Goal: Go to known website: Access a specific website the user already knows

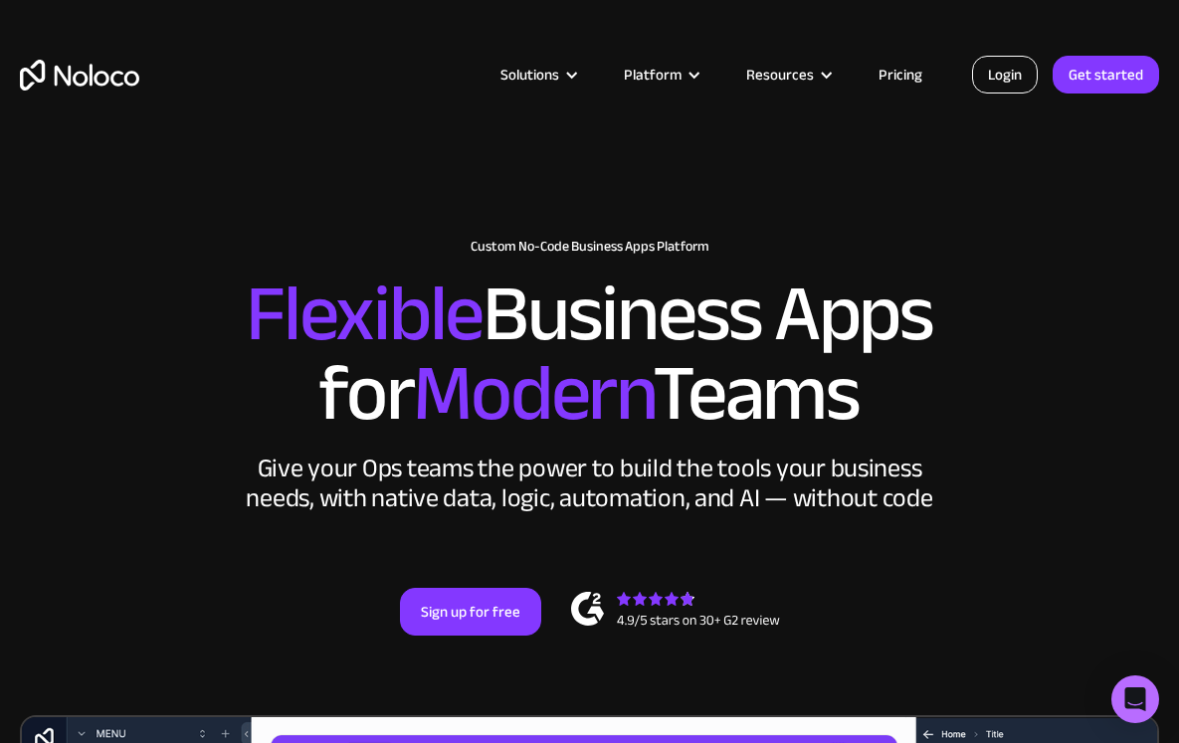
click at [988, 79] on link "Login" at bounding box center [1005, 75] width 66 height 38
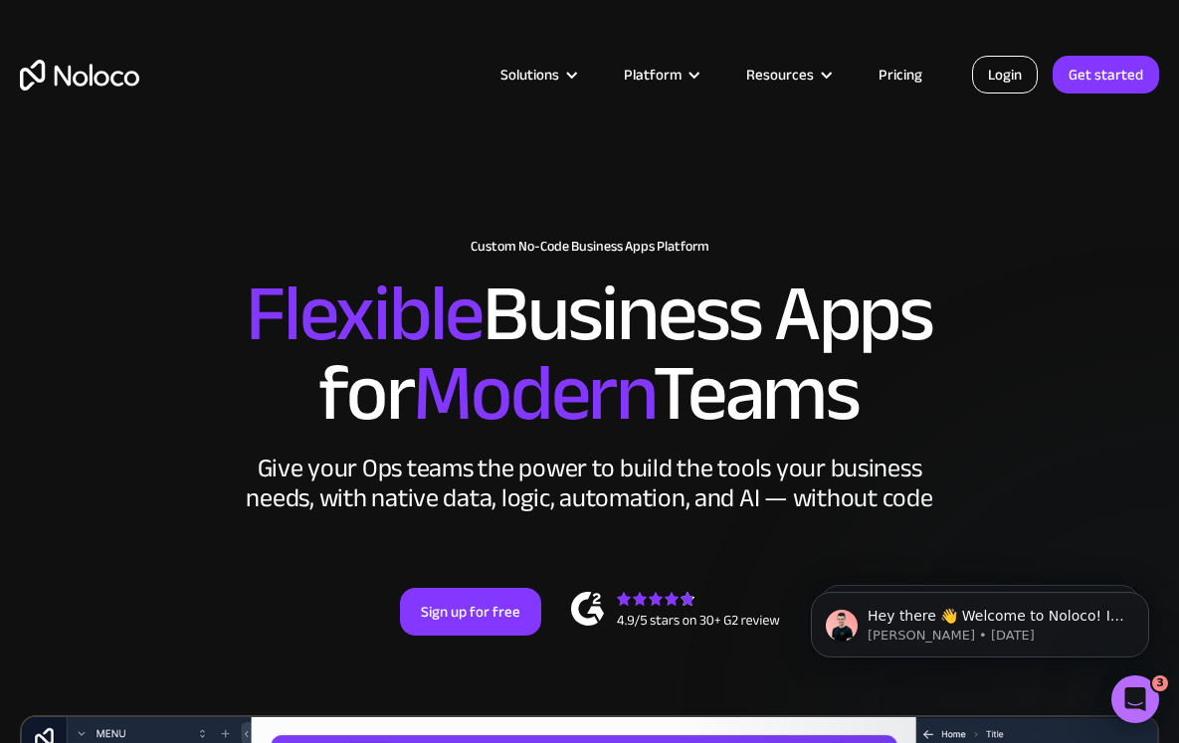
click at [1004, 77] on link "Login" at bounding box center [1005, 75] width 66 height 38
click at [1004, 80] on link "Login" at bounding box center [1005, 75] width 66 height 38
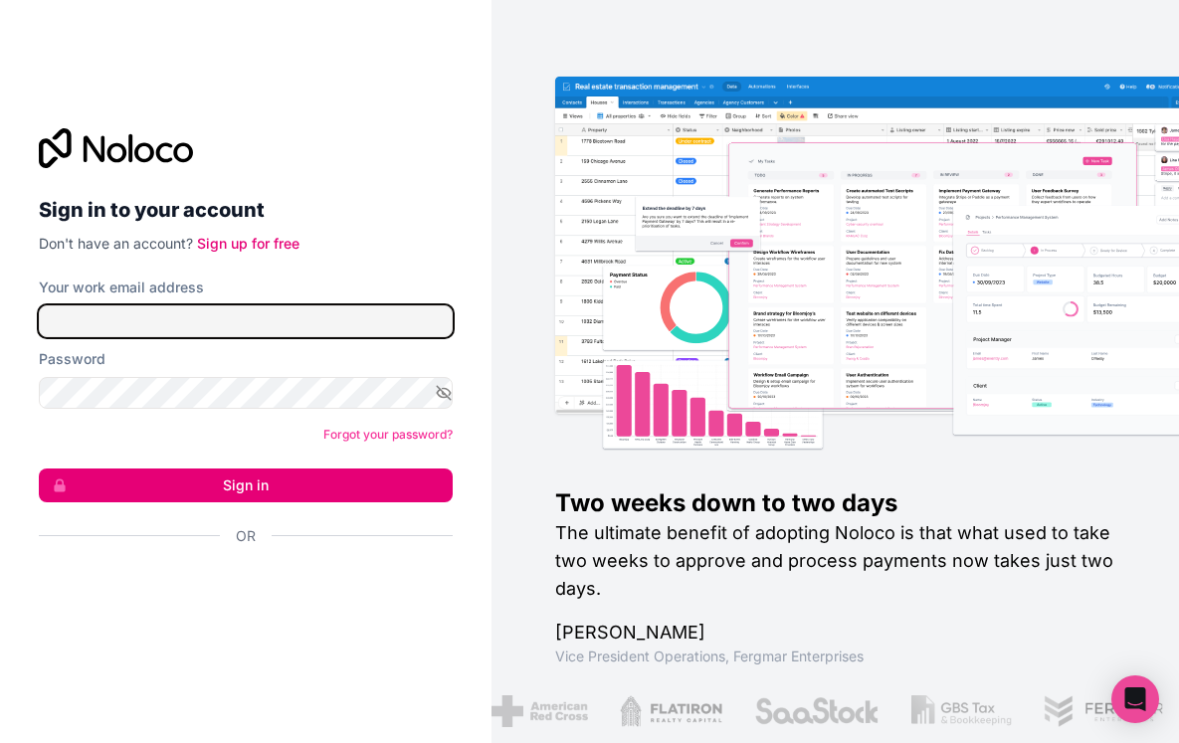
click at [241, 310] on input "Your work email address" at bounding box center [246, 321] width 414 height 32
type input "auralee@notsummer.com"
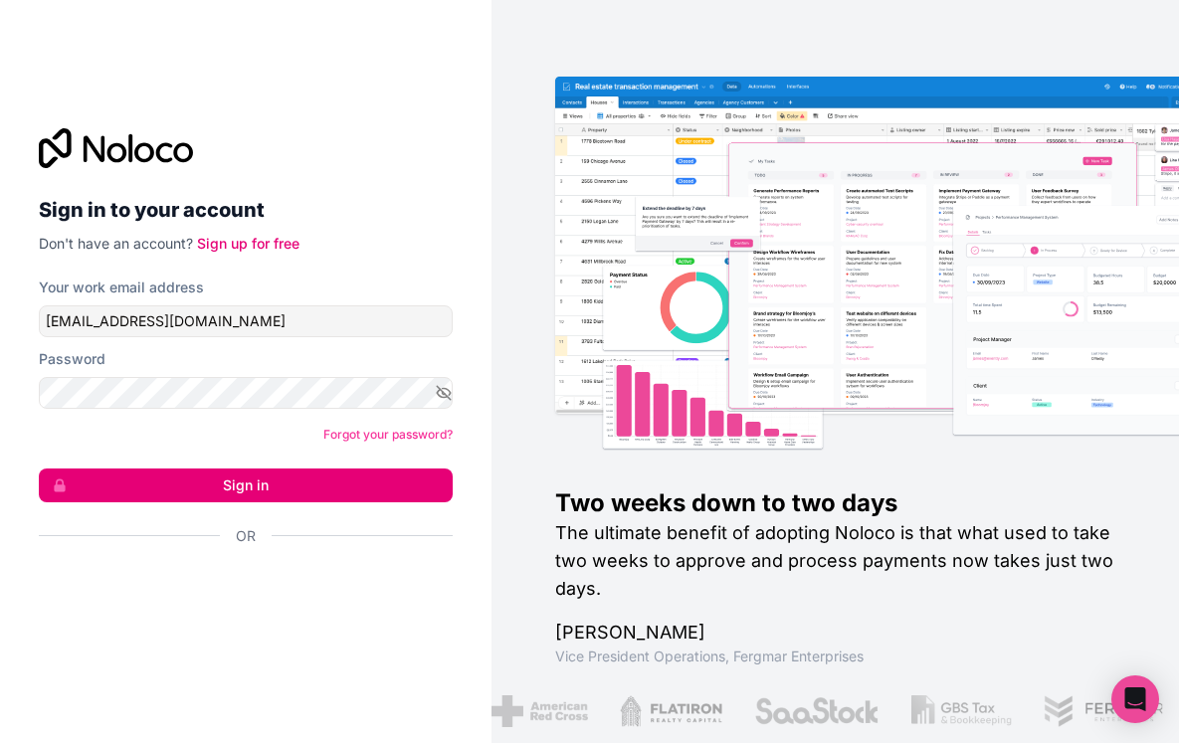
click at [220, 483] on button "Sign in" at bounding box center [246, 486] width 414 height 34
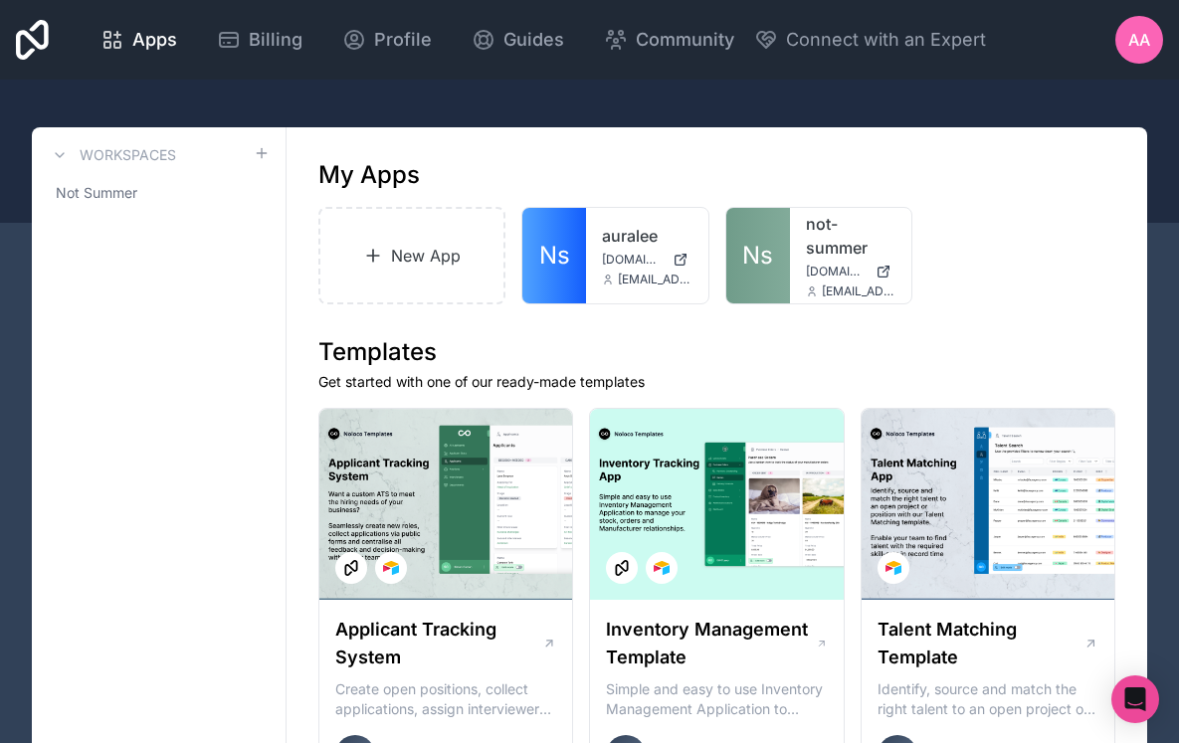
click at [615, 218] on div "auralee auralee.noloco.co auralee@notsummer.com" at bounding box center [646, 256] width 121 height 96
click at [618, 236] on link "auralee" at bounding box center [647, 236] width 90 height 24
